Goal: Task Accomplishment & Management: Complete application form

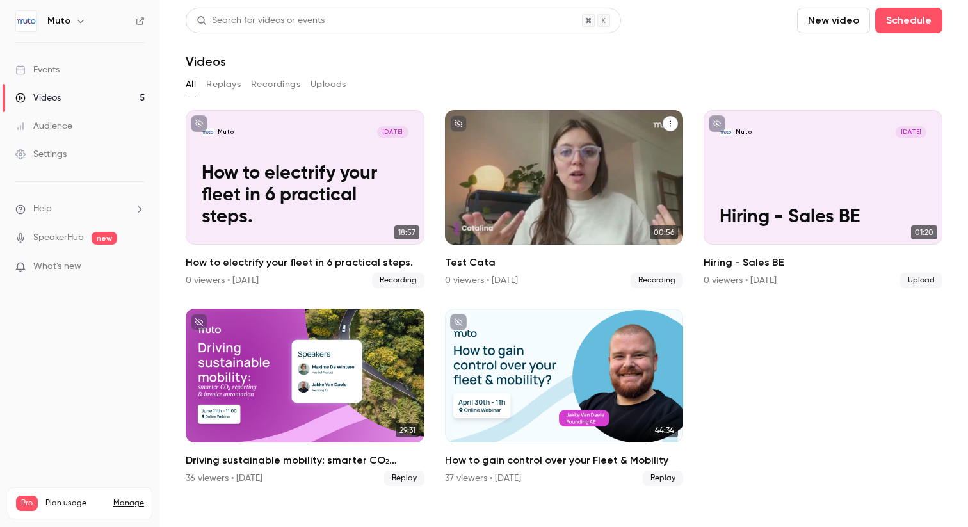
click at [671, 125] on icon "Test Cata" at bounding box center [670, 124] width 8 height 8
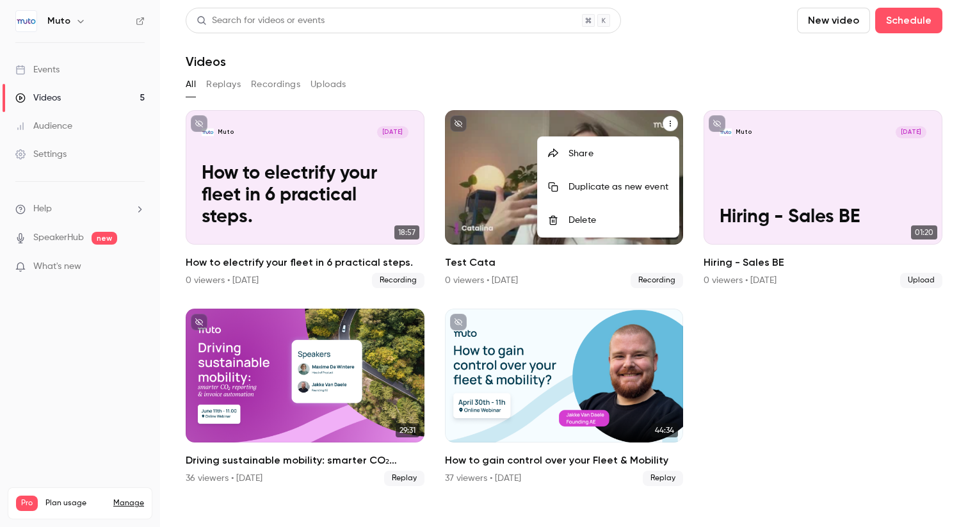
click at [623, 213] on li "Delete" at bounding box center [608, 220] width 141 height 33
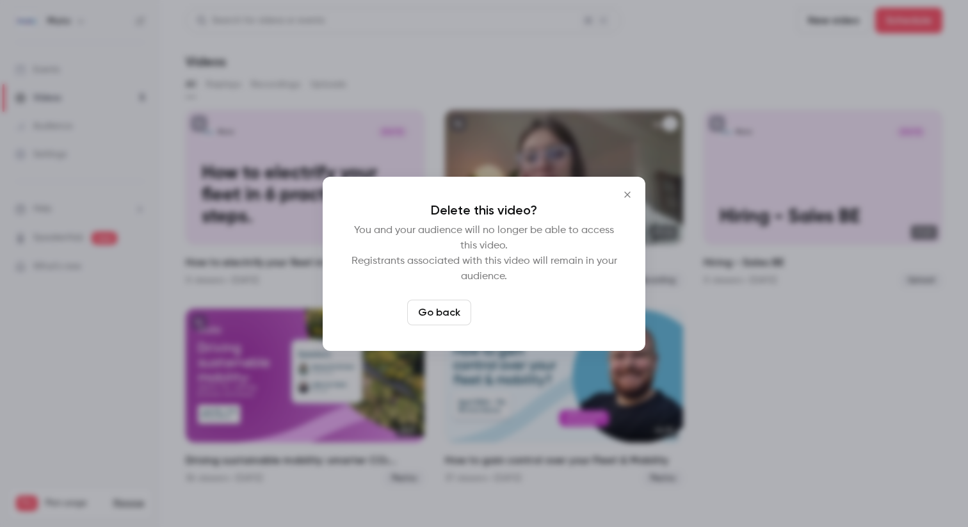
click at [499, 318] on button "Delete video" at bounding box center [518, 313] width 85 height 26
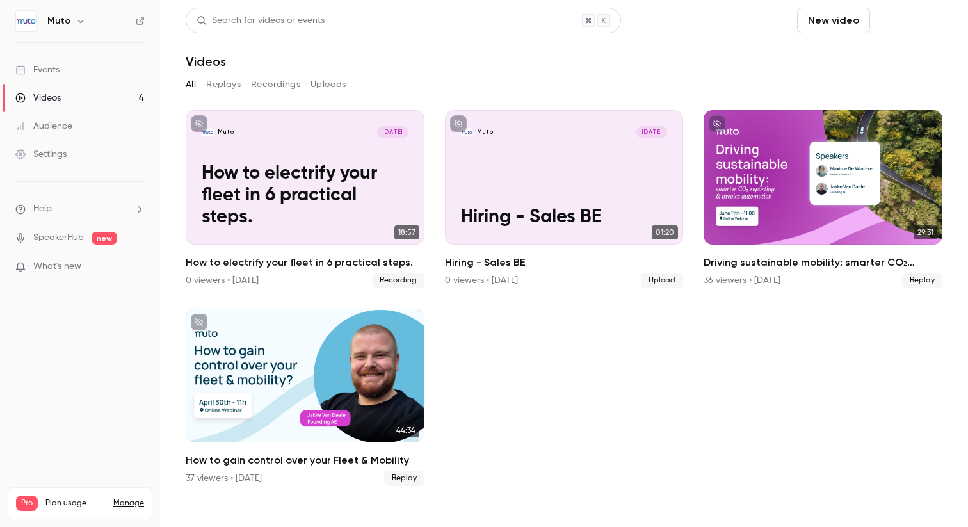
click at [914, 25] on button "Schedule" at bounding box center [908, 21] width 67 height 26
click at [893, 46] on li "One time event" at bounding box center [872, 55] width 138 height 33
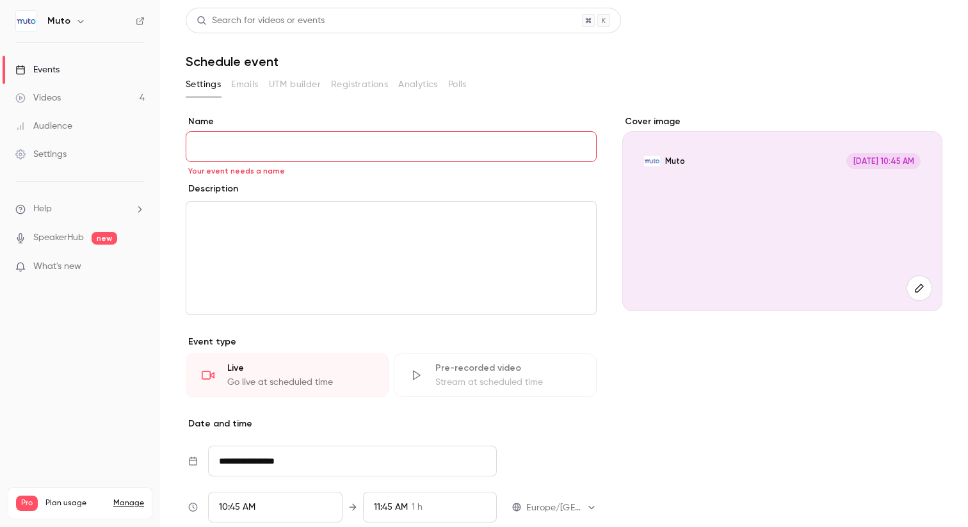
paste input "**********"
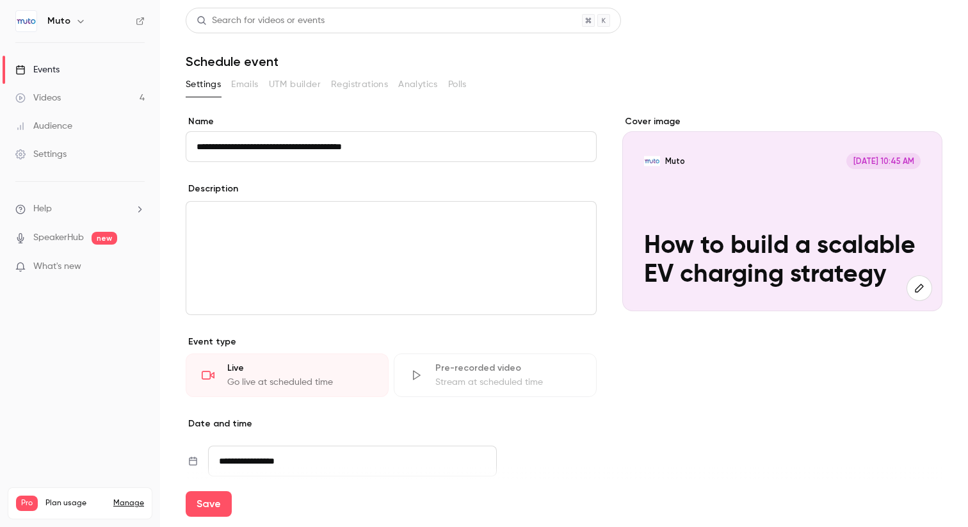
type input "**********"
click at [362, 246] on div "editor" at bounding box center [391, 258] width 410 height 113
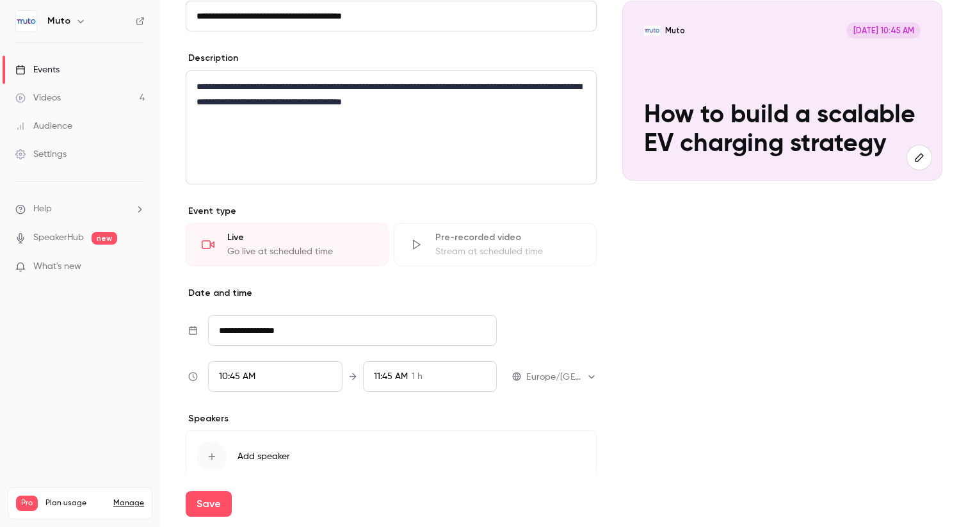
scroll to position [130, 0]
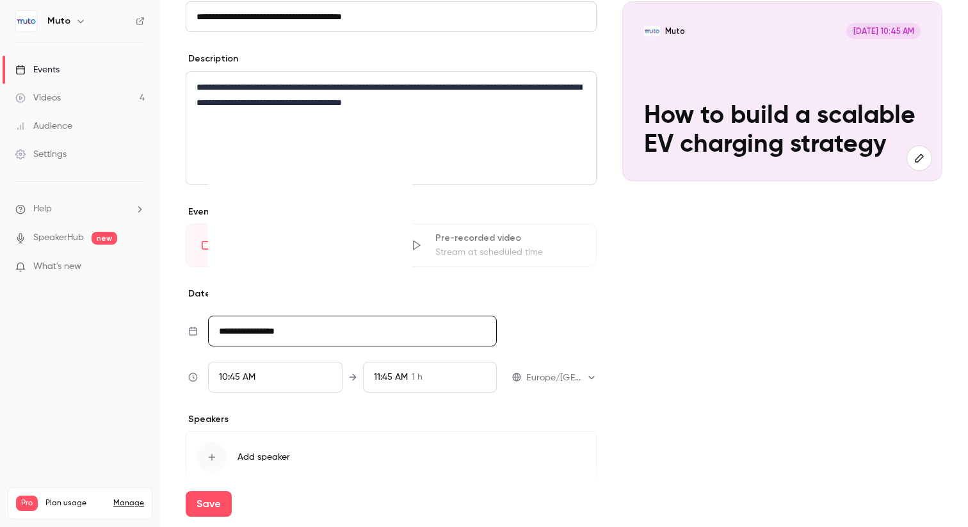
click at [332, 335] on input "**********" at bounding box center [352, 331] width 289 height 31
click at [397, 106] on icon "Move forward to switch to the next month." at bounding box center [393, 111] width 15 height 15
click at [310, 221] on div "17" at bounding box center [312, 224] width 20 height 19
type input "**********"
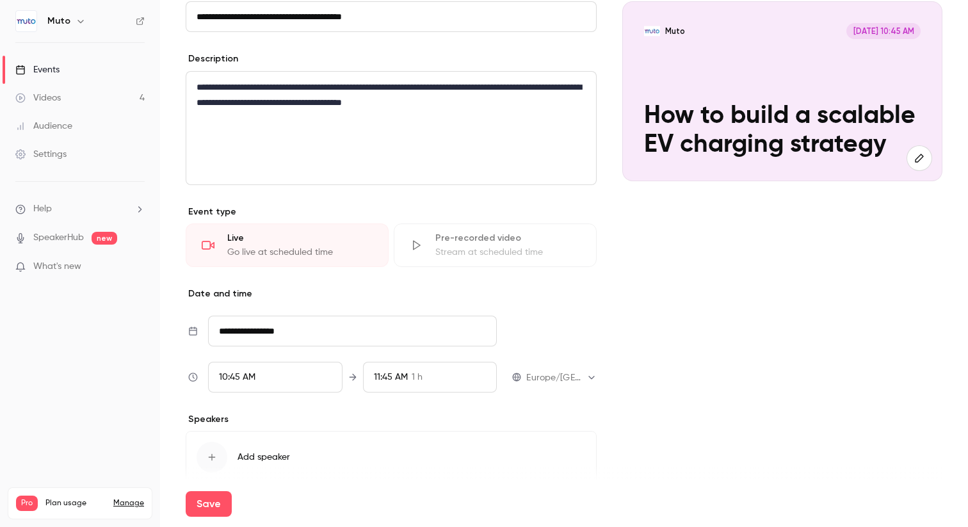
click at [275, 376] on div "10:45 AM" at bounding box center [275, 377] width 134 height 31
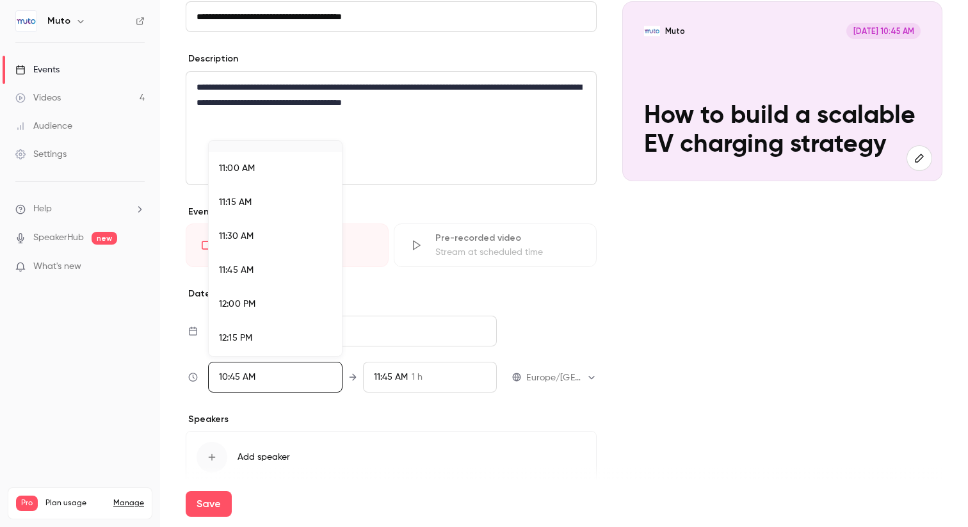
scroll to position [1479, 0]
click at [269, 175] on div "11:00 AM" at bounding box center [275, 170] width 113 height 13
click at [369, 405] on div at bounding box center [484, 263] width 968 height 527
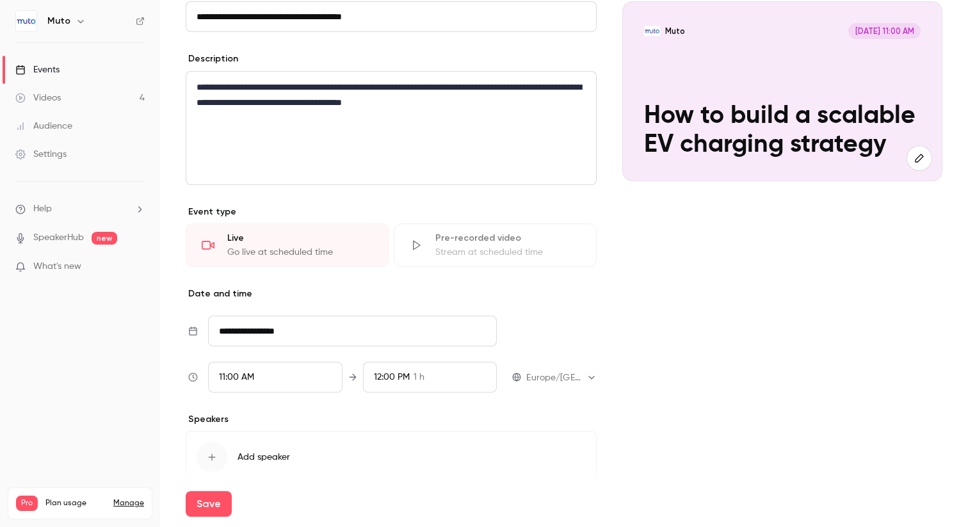
scroll to position [189, 0]
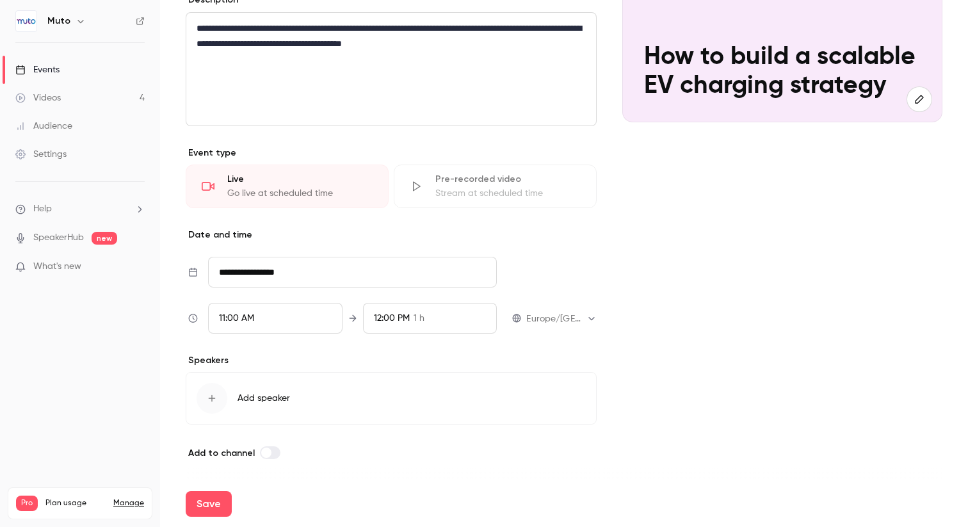
click at [268, 397] on span "Add speaker" at bounding box center [263, 398] width 52 height 13
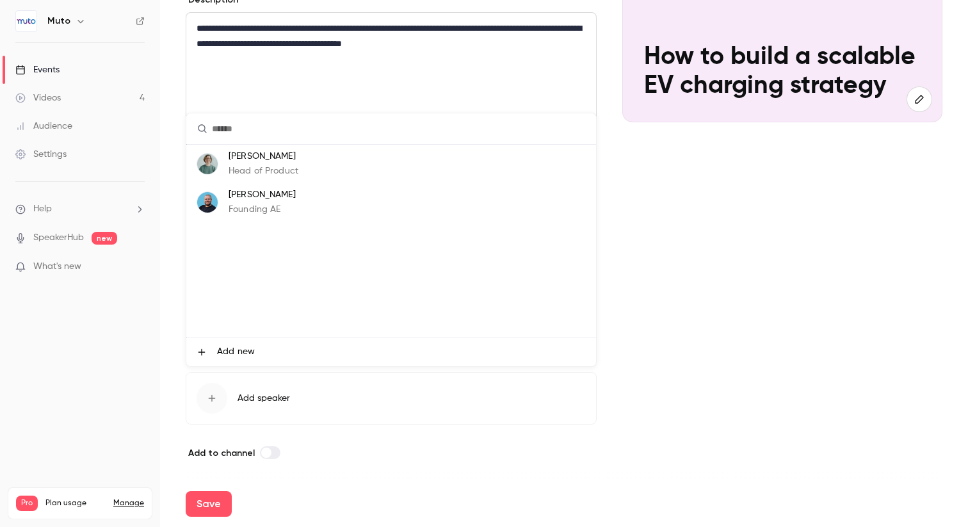
click at [270, 204] on p "Founding AE" at bounding box center [262, 209] width 67 height 13
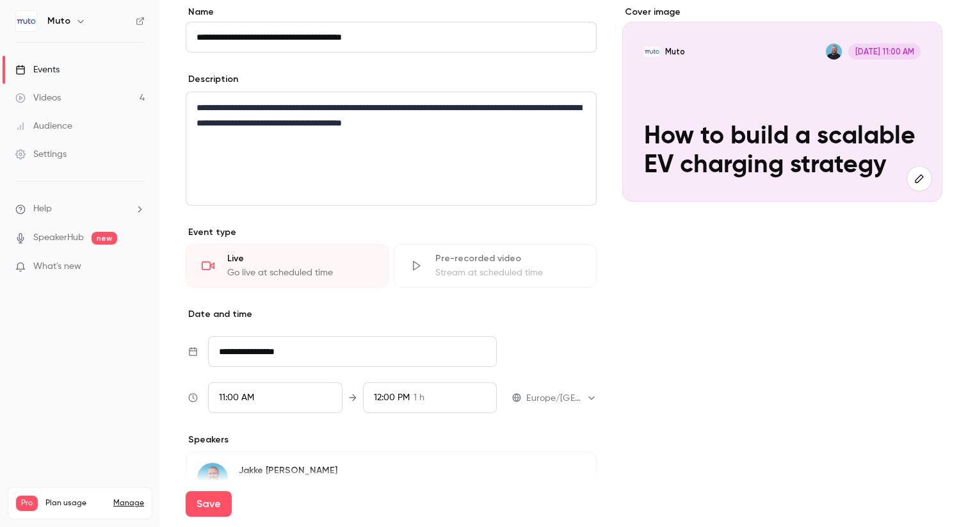
scroll to position [248, 0]
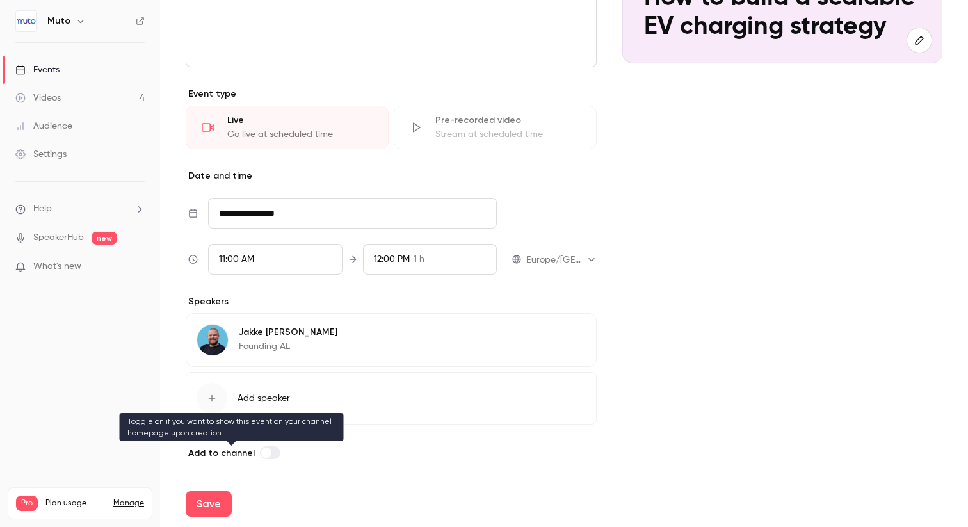
click at [264, 456] on span at bounding box center [266, 452] width 10 height 10
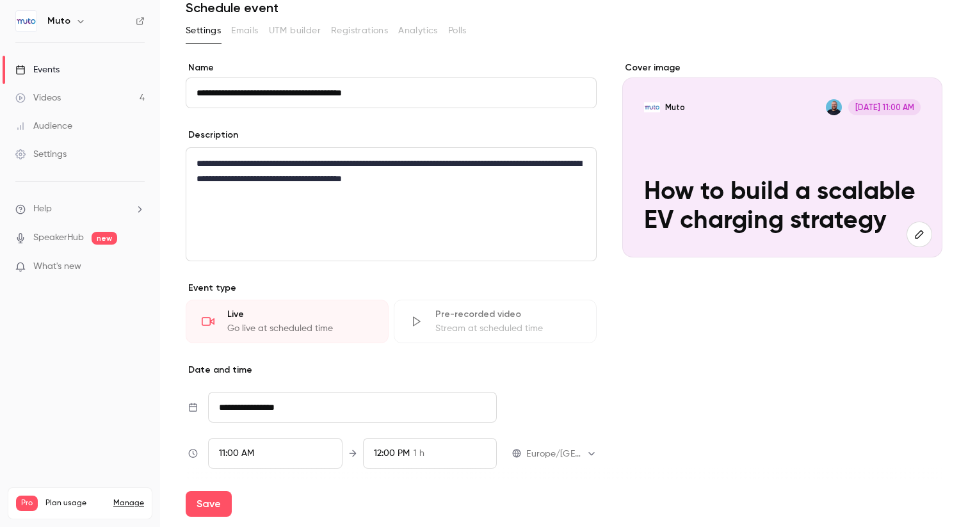
scroll to position [0, 0]
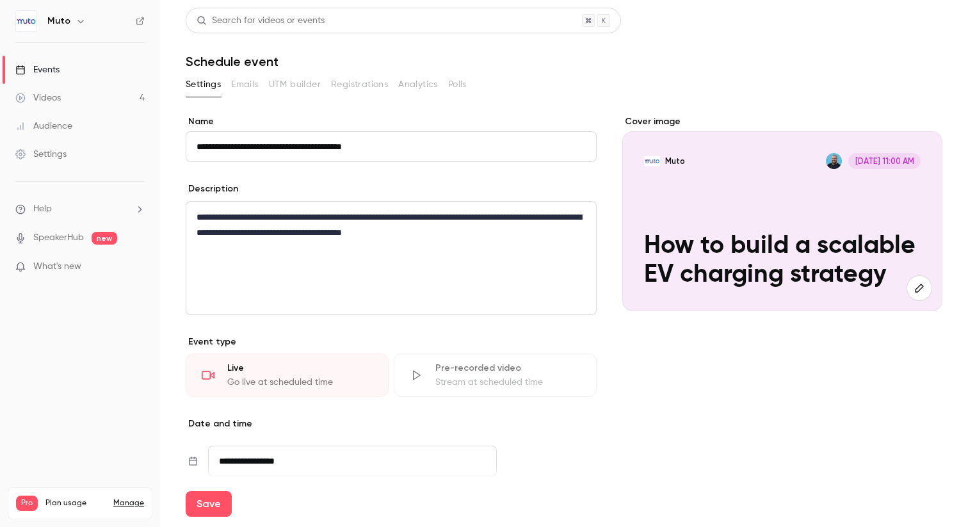
click at [927, 291] on button "button" at bounding box center [919, 288] width 26 height 26
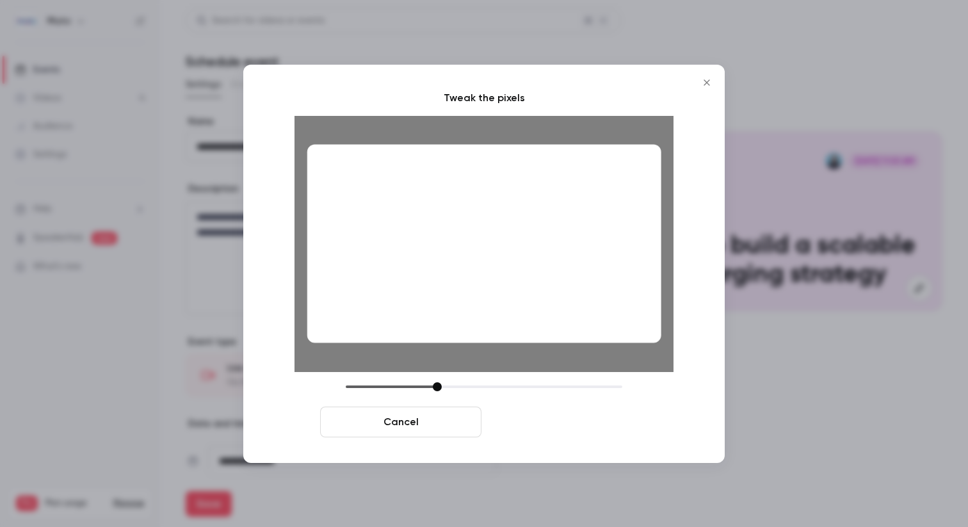
click at [577, 428] on button "Crop and save" at bounding box center [566, 421] width 161 height 31
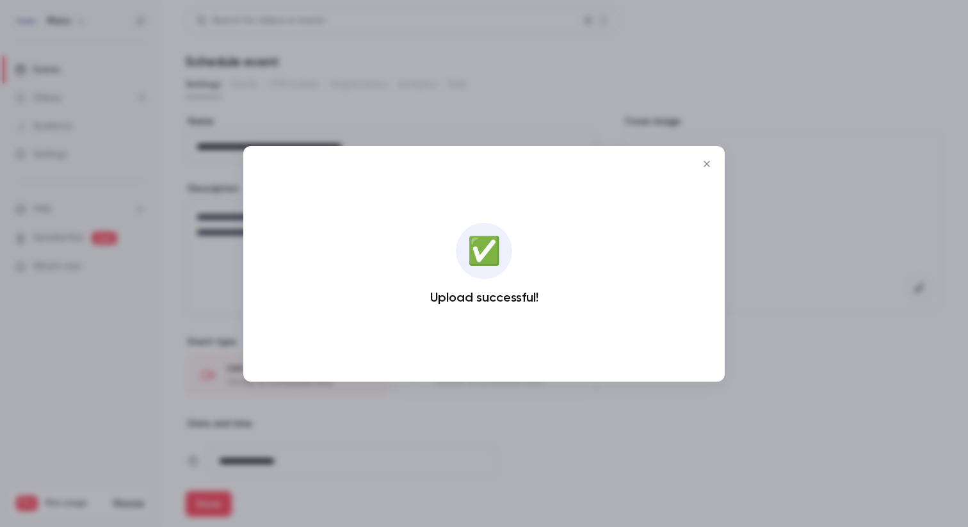
click at [703, 161] on icon "Close" at bounding box center [706, 164] width 15 height 10
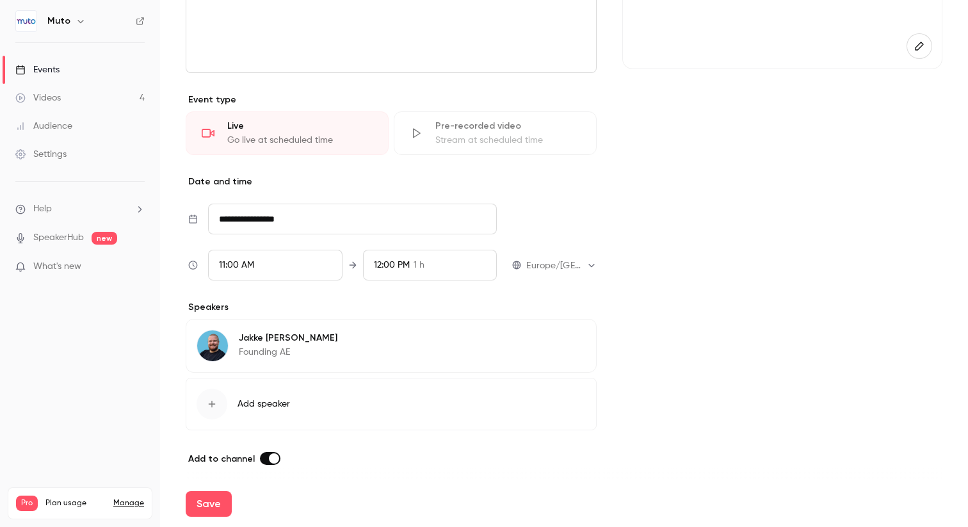
scroll to position [248, 0]
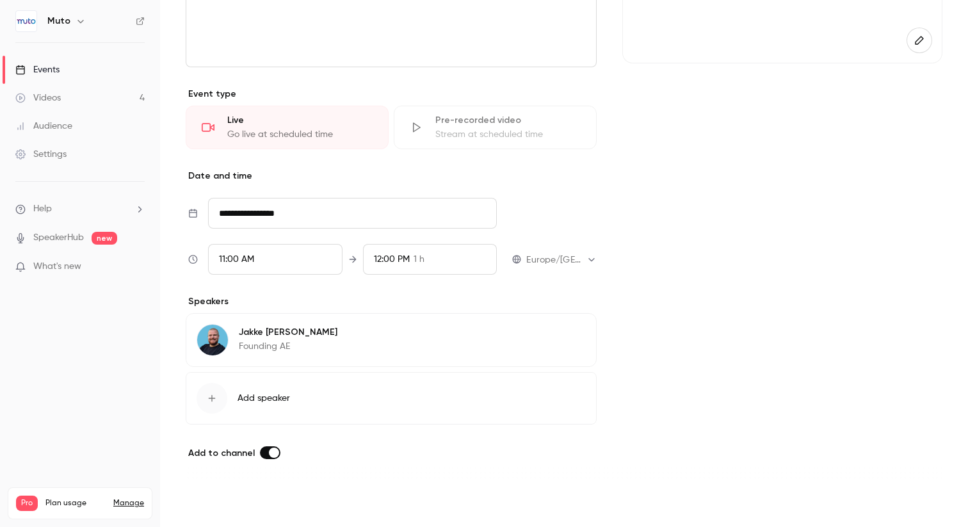
click at [212, 502] on button "Save" at bounding box center [209, 504] width 46 height 26
type input "**********"
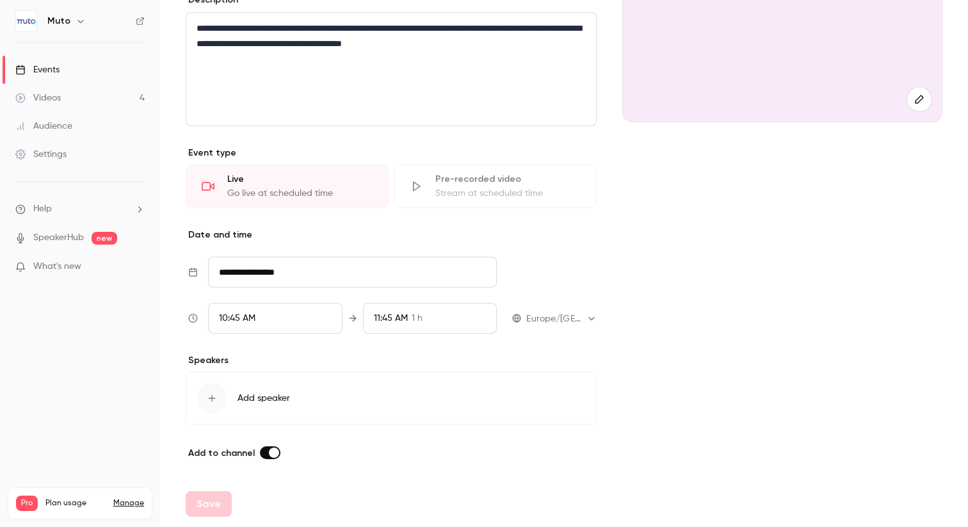
scroll to position [0, 0]
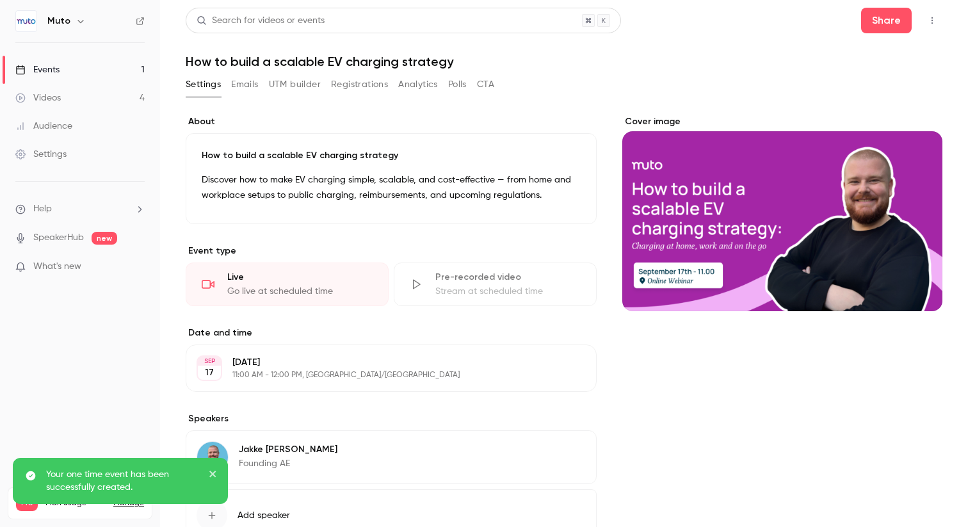
click at [290, 88] on button "UTM builder" at bounding box center [295, 84] width 52 height 20
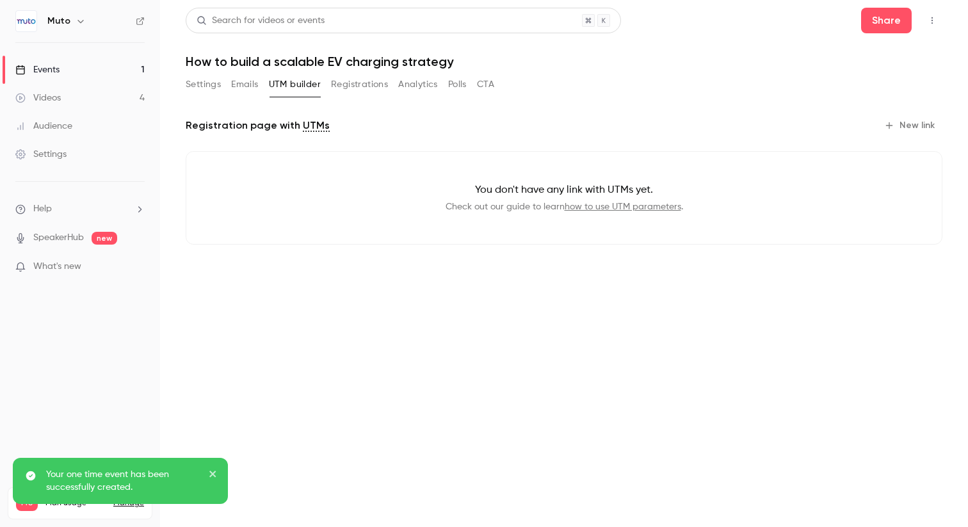
click at [231, 87] on button "Emails" at bounding box center [244, 84] width 27 height 20
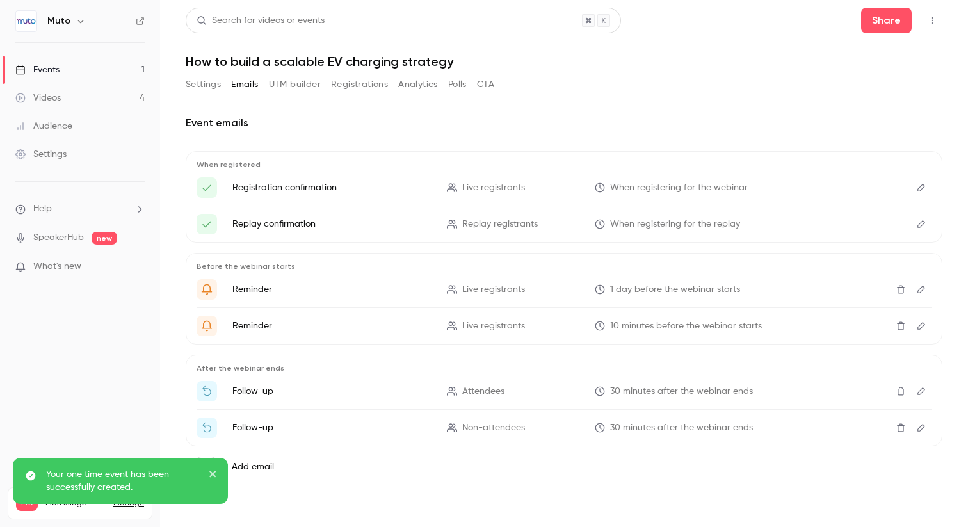
click at [194, 81] on button "Settings" at bounding box center [203, 84] width 35 height 20
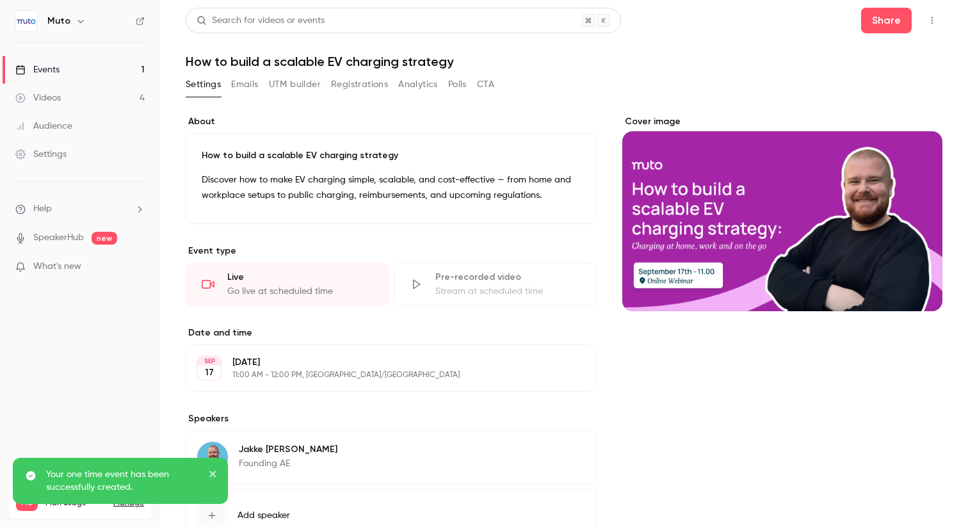
click at [483, 86] on button "CTA" at bounding box center [485, 84] width 17 height 20
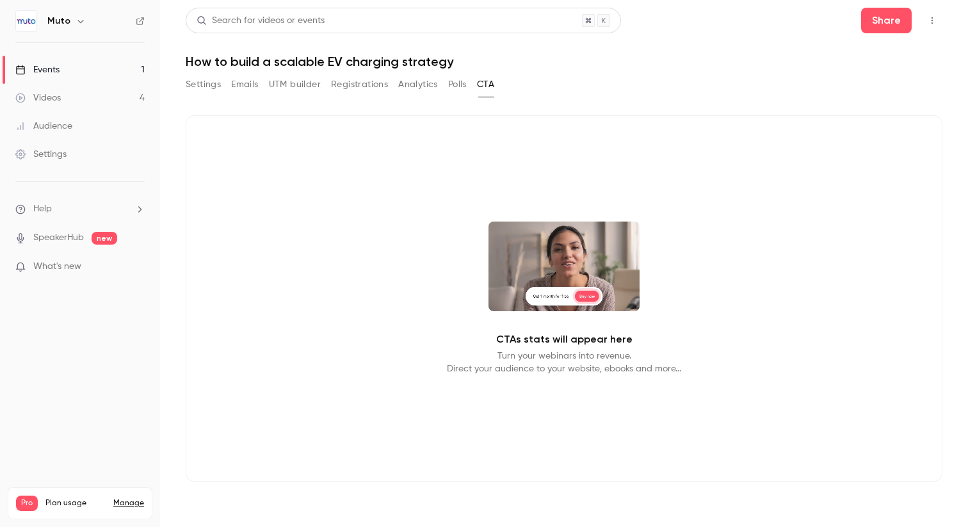
click at [211, 84] on button "Settings" at bounding box center [203, 84] width 35 height 20
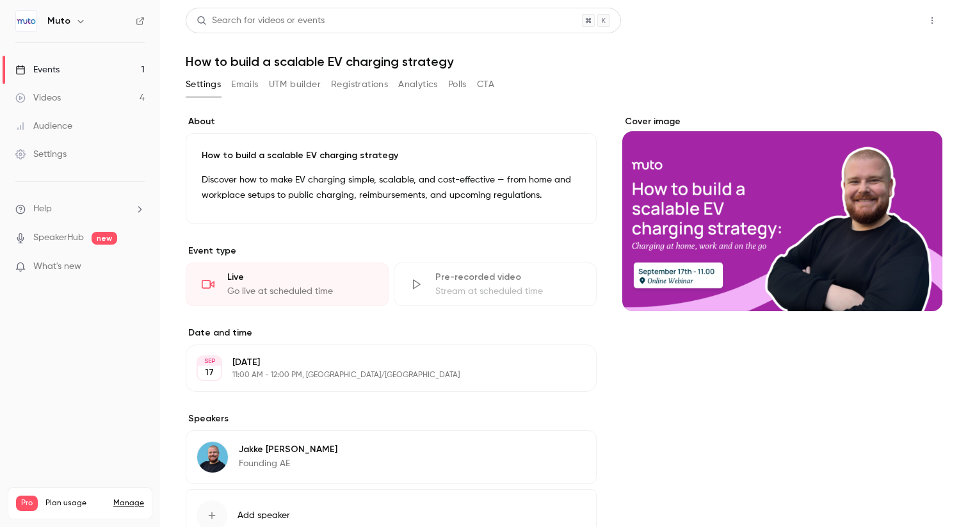
click at [883, 13] on button "Share" at bounding box center [886, 21] width 51 height 26
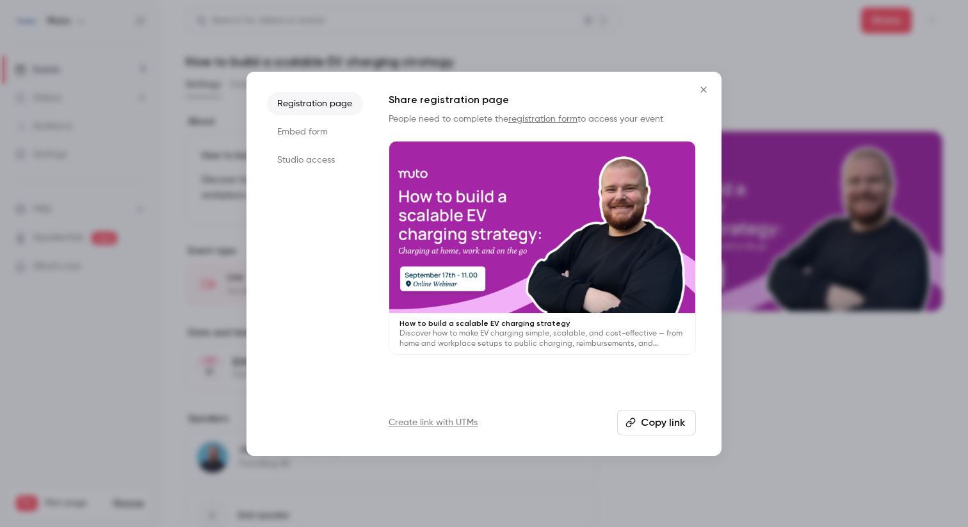
click at [303, 134] on li "Embed form" at bounding box center [315, 131] width 96 height 23
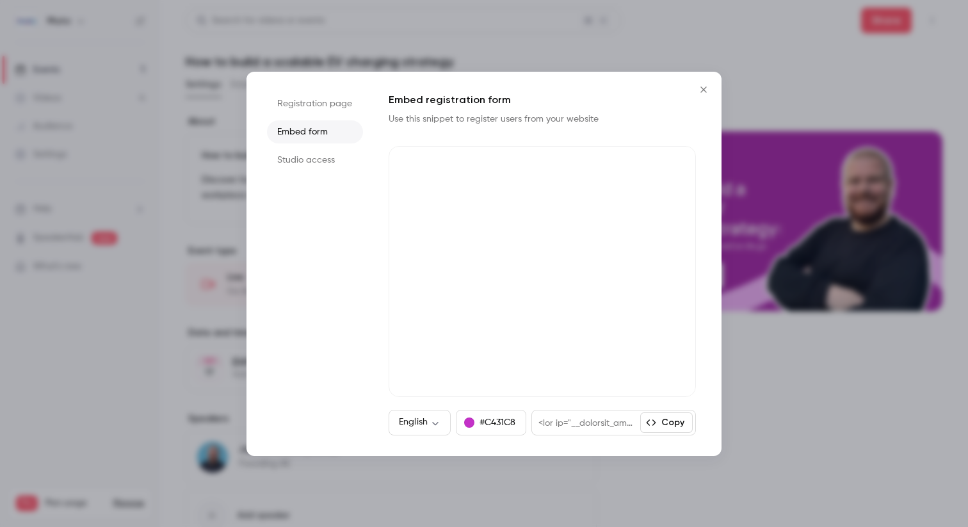
click at [666, 424] on button "Copy" at bounding box center [666, 422] width 52 height 20
click at [668, 420] on button "Copy" at bounding box center [666, 422] width 52 height 20
click at [798, 22] on div at bounding box center [484, 263] width 968 height 527
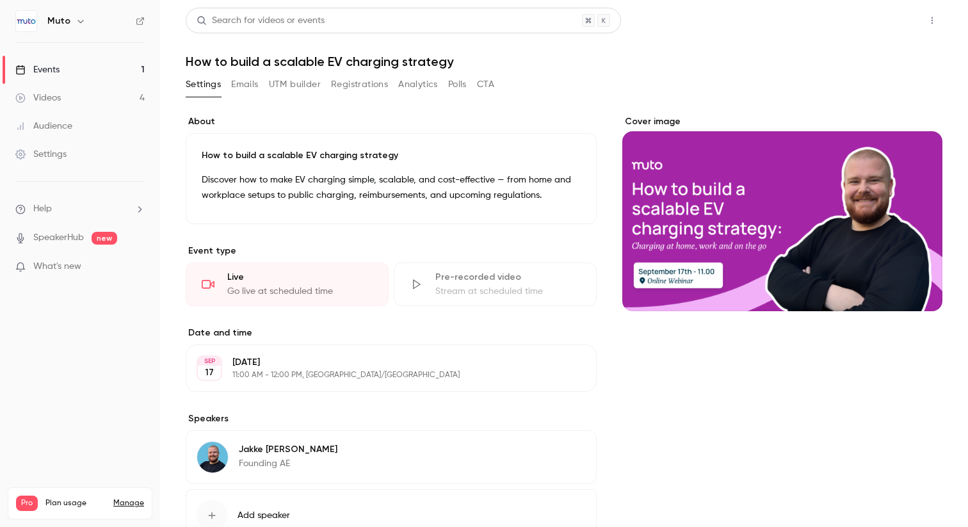
click at [876, 29] on button "Share" at bounding box center [886, 21] width 51 height 26
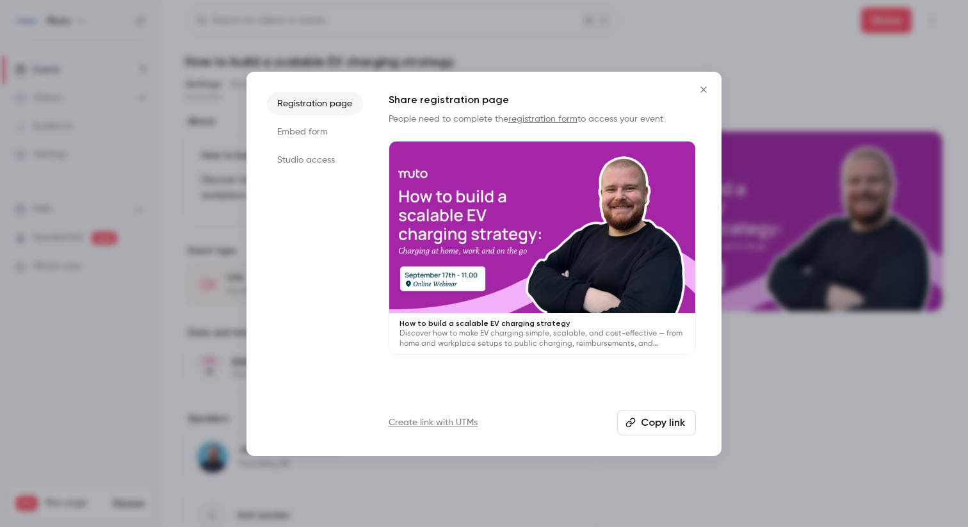
click at [643, 415] on button "Copy link" at bounding box center [656, 423] width 79 height 26
